Goal: Task Accomplishment & Management: Complete application form

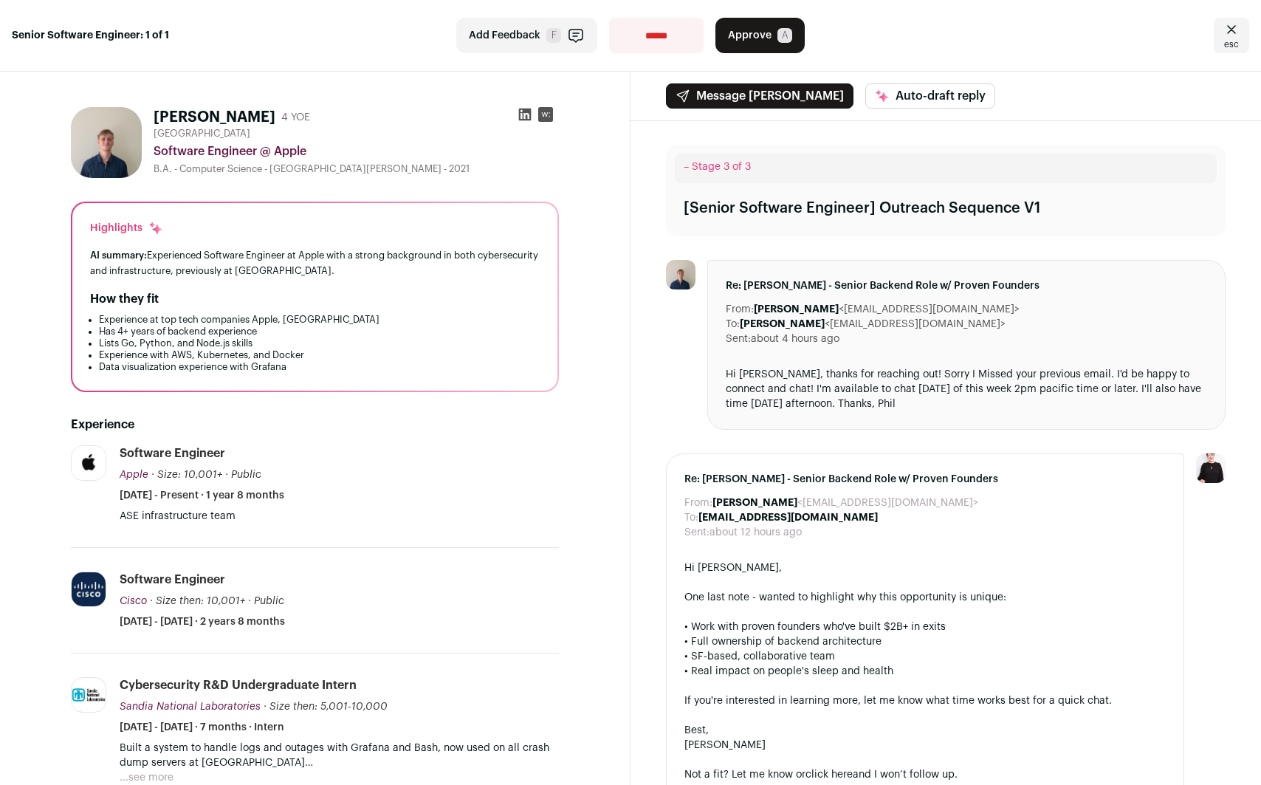
click at [127, 510] on p "ASE infrastructure team" at bounding box center [339, 516] width 439 height 15
click at [165, 516] on p "ASE infrastructure team" at bounding box center [339, 516] width 439 height 15
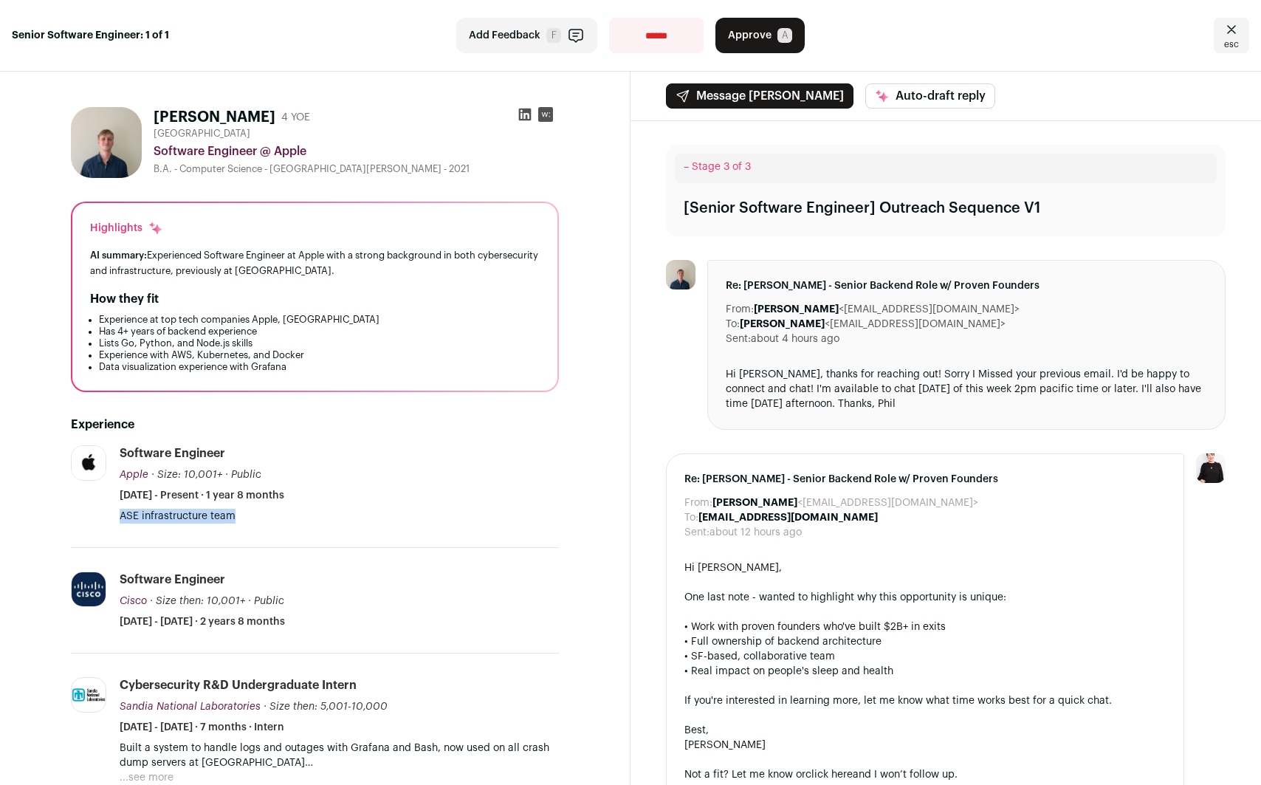
copy ul "ASE infrastructure team ...see more ...see less"
click at [227, 275] on div "AI summary: Experienced Software Engineer at Apple with a strong background in …" at bounding box center [315, 262] width 450 height 31
click at [528, 112] on icon at bounding box center [525, 115] width 13 height 13
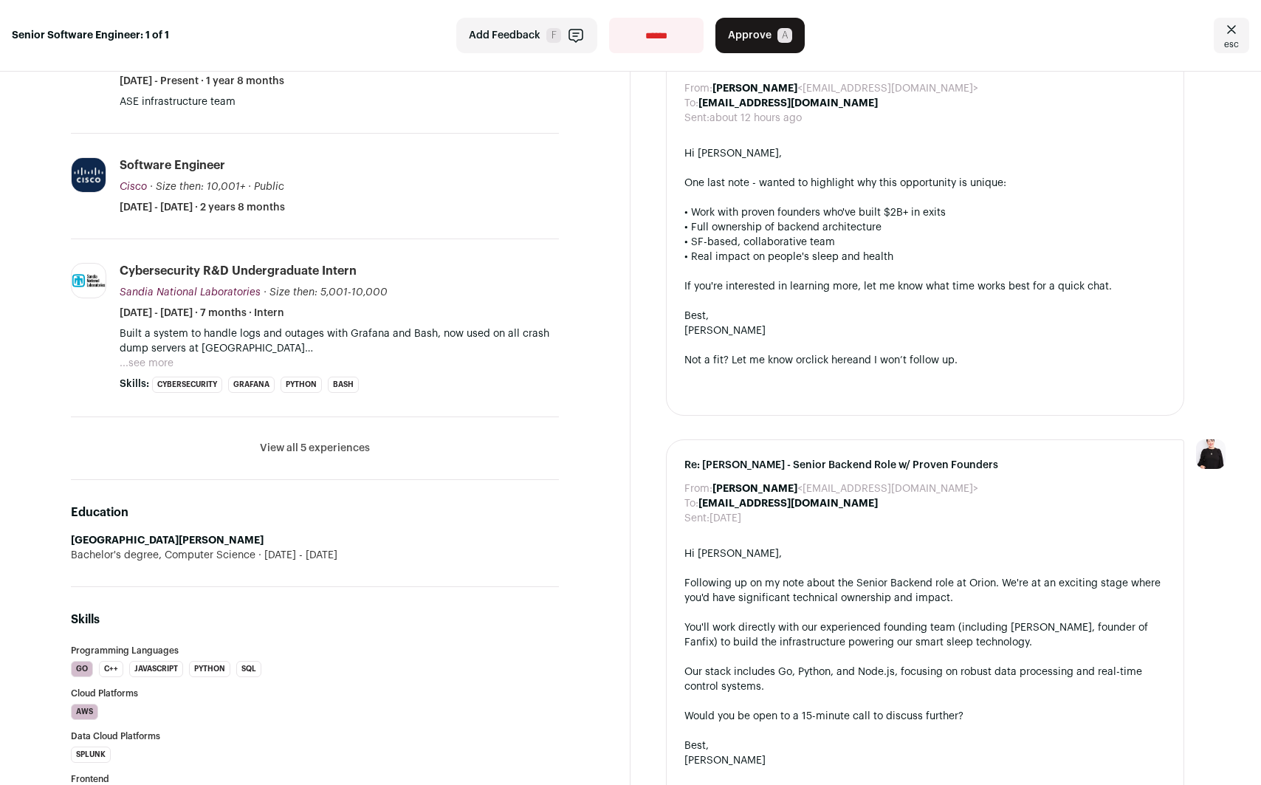
scroll to position [347, 0]
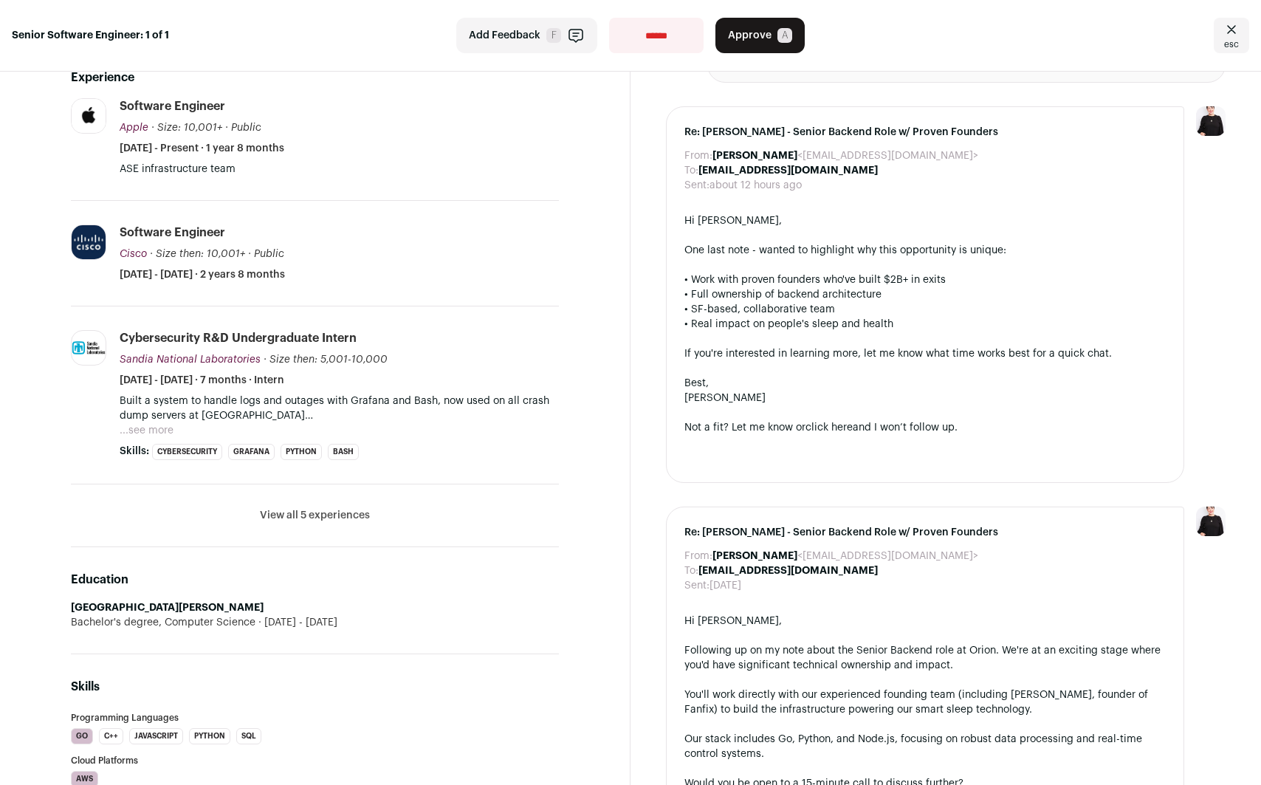
click at [165, 428] on button "...see more" at bounding box center [147, 430] width 54 height 15
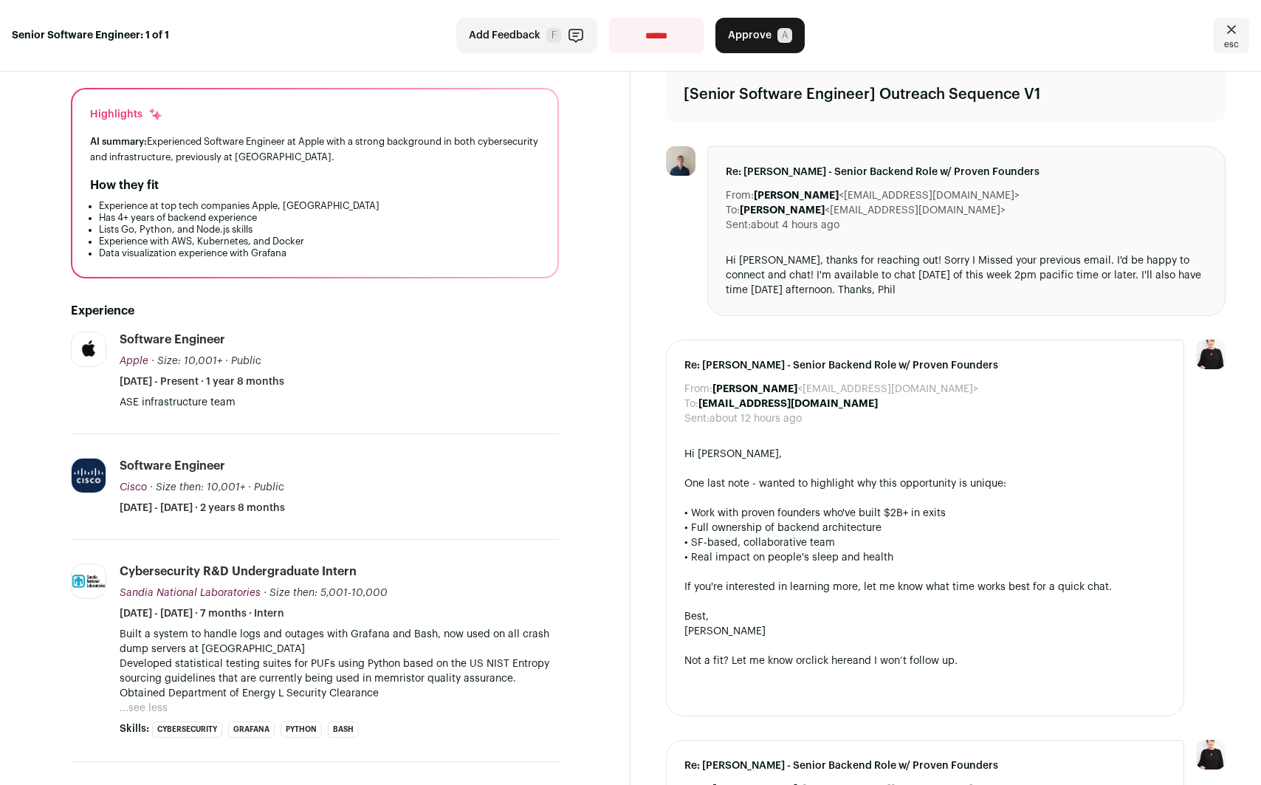
scroll to position [0, 0]
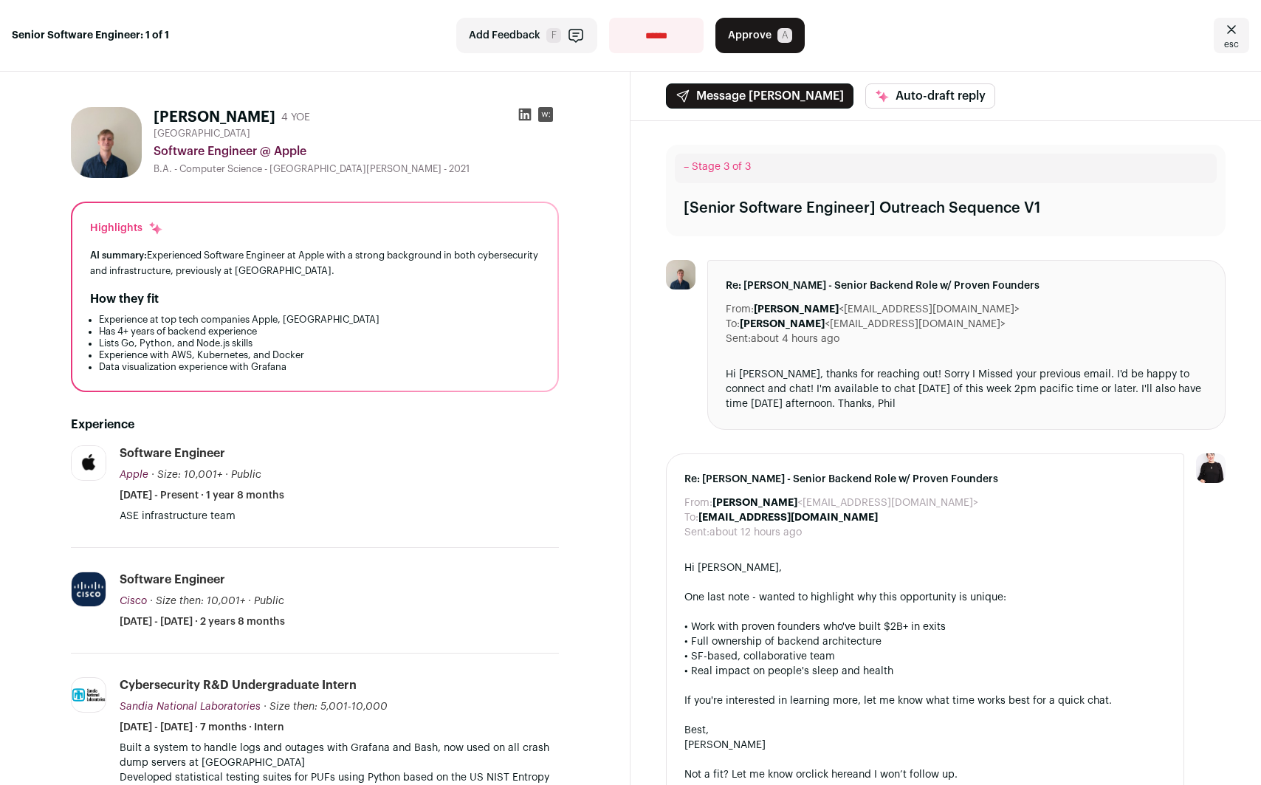
click at [748, 32] on span "Approve" at bounding box center [750, 35] width 44 height 15
